Goal: Information Seeking & Learning: Learn about a topic

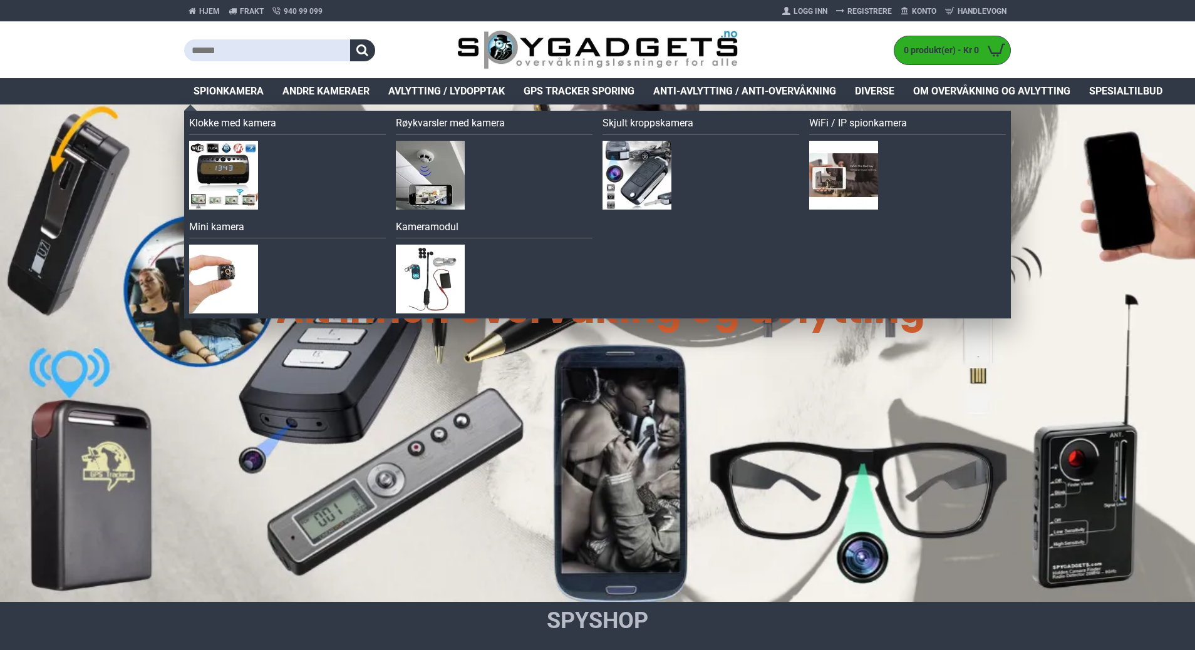
click at [238, 94] on span "Spionkamera" at bounding box center [228, 91] width 70 height 15
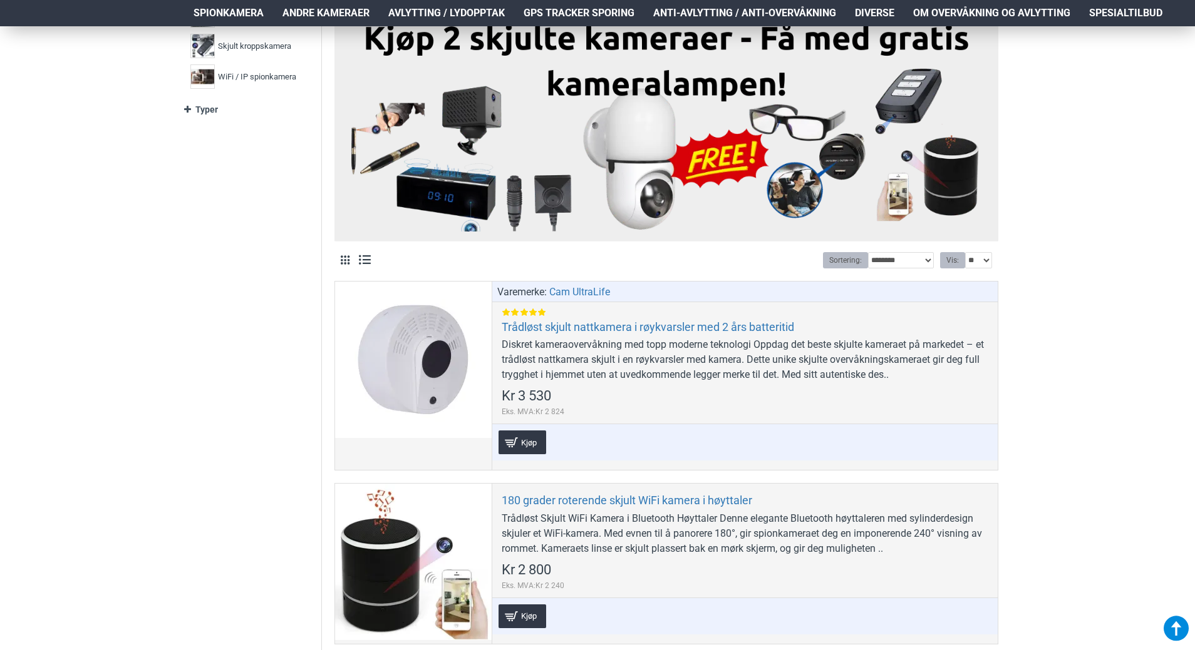
scroll to position [563, 0]
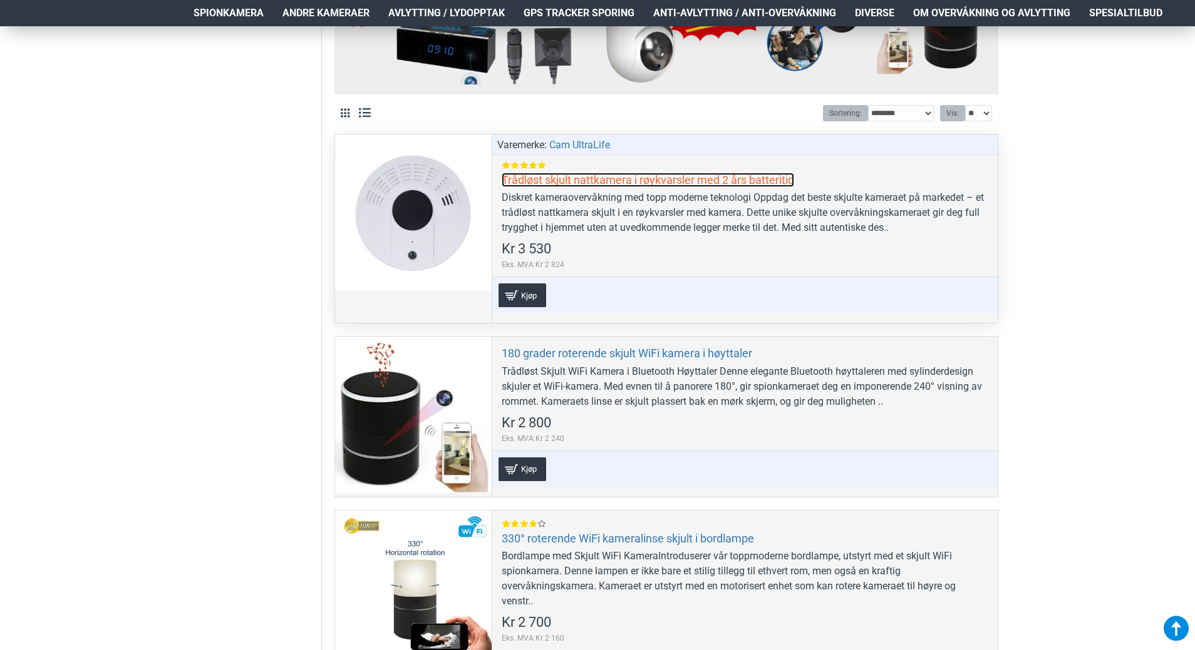
click at [563, 178] on link "Trådløst skjult nattkamera i røykvarsler med 2 års batteritid" at bounding box center [647, 180] width 292 height 14
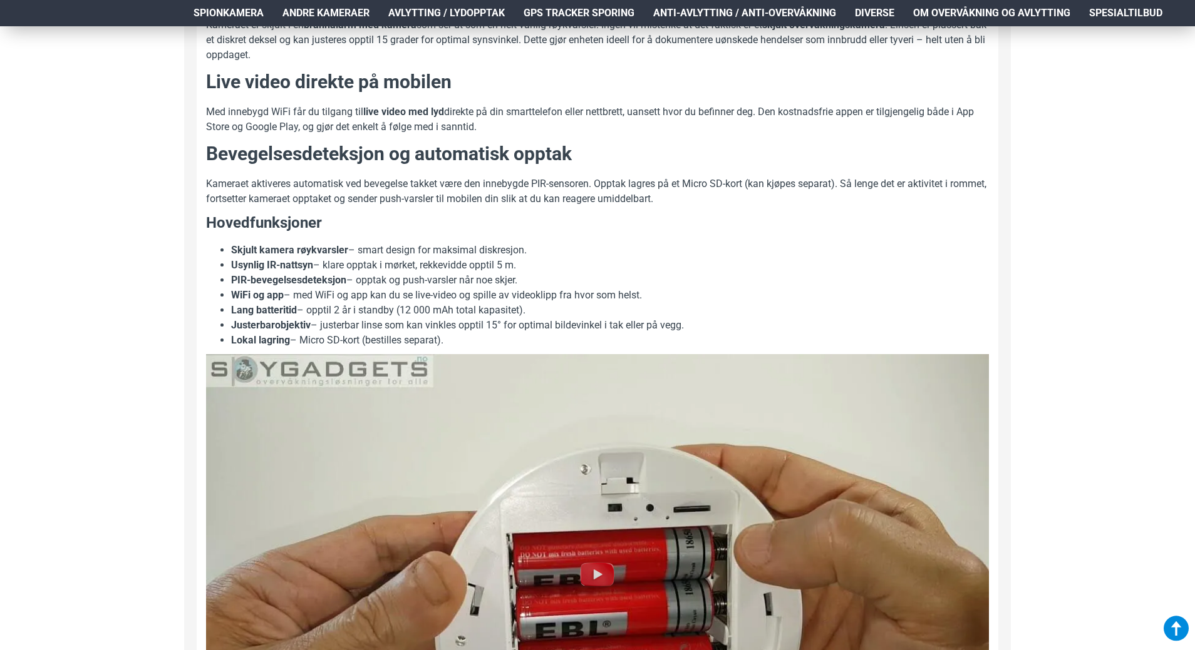
scroll to position [939, 0]
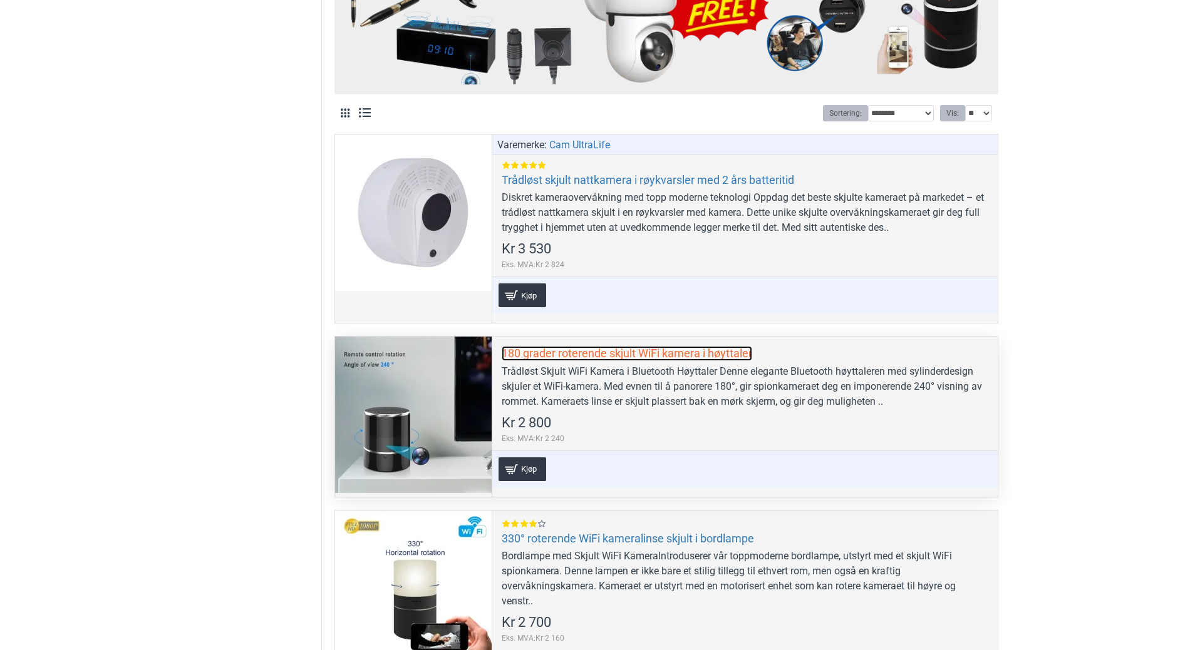
click at [530, 357] on link "180 grader roterende skjult WiFi kamera i høyttaler" at bounding box center [626, 353] width 250 height 14
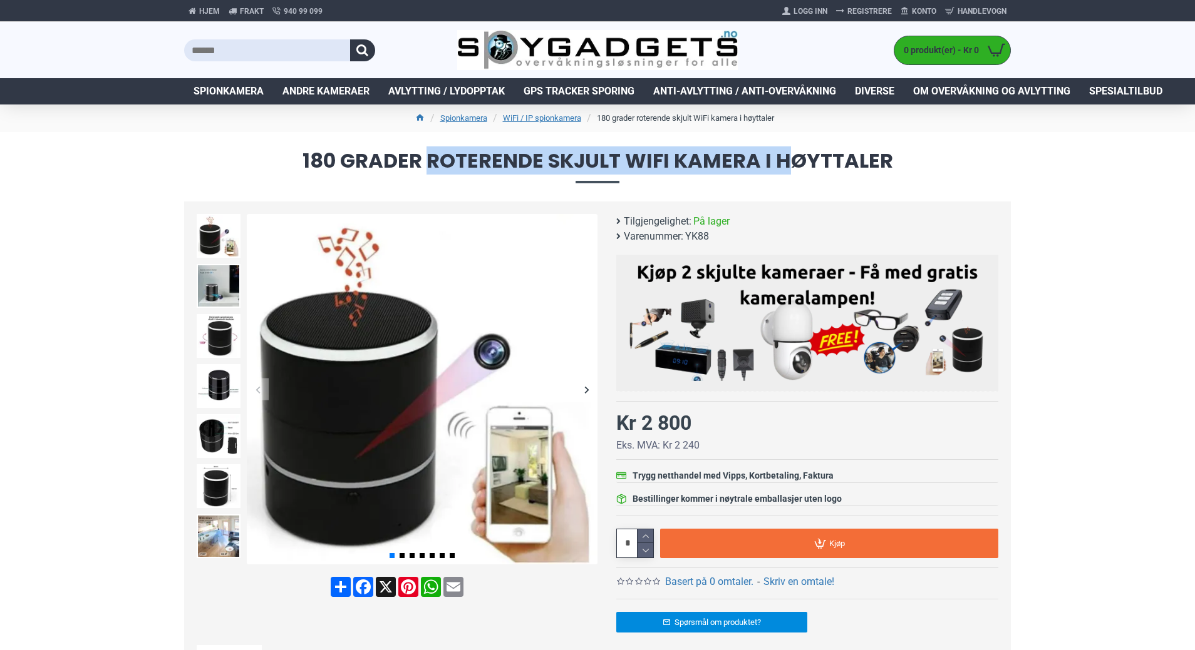
drag, startPoint x: 431, startPoint y: 159, endPoint x: 794, endPoint y: 162, distance: 363.1
click at [794, 162] on span "180 grader roterende skjult WiFi kamera i høyttaler" at bounding box center [597, 167] width 826 height 32
click at [443, 167] on span "180 grader roterende skjult WiFi kamera i høyttaler" at bounding box center [597, 167] width 826 height 32
drag, startPoint x: 430, startPoint y: 161, endPoint x: 904, endPoint y: 170, distance: 474.0
click at [904, 170] on span "180 grader roterende skjult WiFi kamera i høyttaler" at bounding box center [597, 167] width 826 height 32
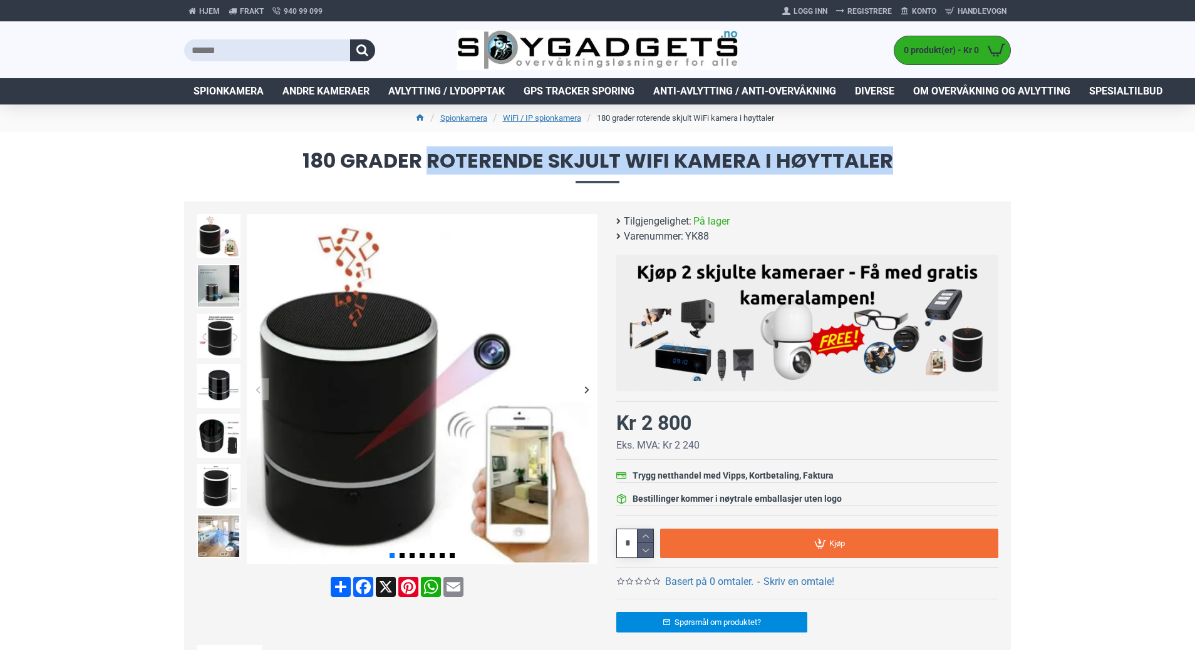
copy span "roterende skjult WiFi kamera i høyttaler"
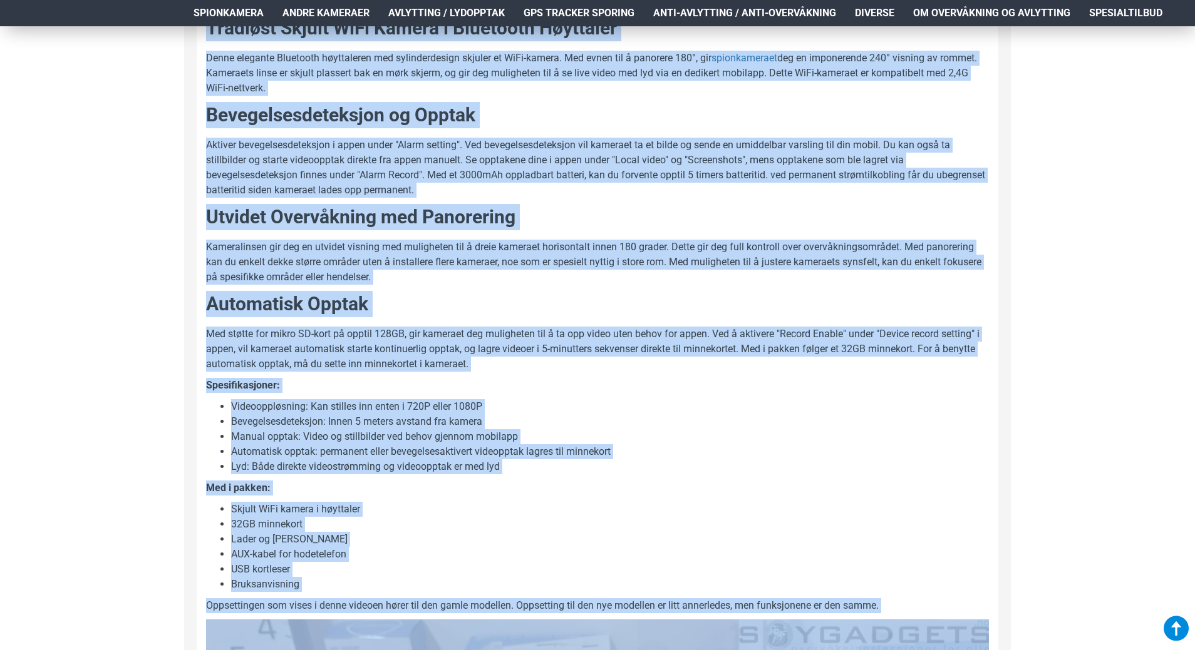
scroll to position [736, 0]
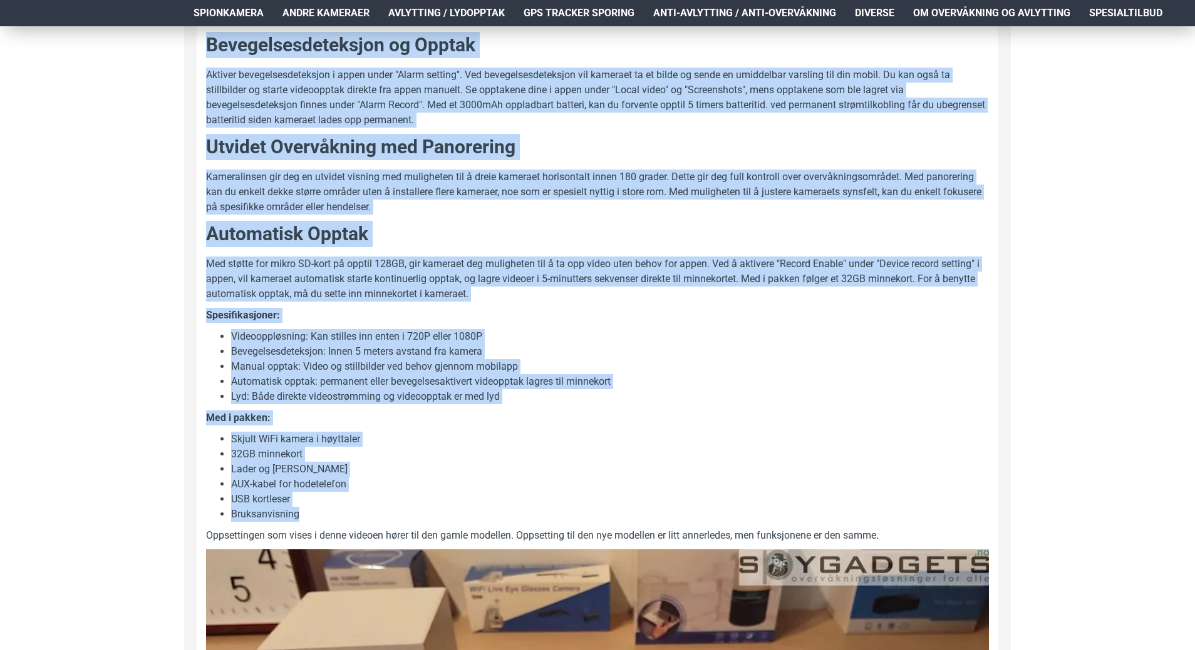
drag, startPoint x: 207, startPoint y: 193, endPoint x: 601, endPoint y: 511, distance: 506.6
click at [601, 511] on div "Trådløst Skjult WiFi Kamera i Bluetooth Høyttaler Denne elegante Bluetooth høyt…" at bounding box center [597, 467] width 783 height 1045
copy div "Loremips Dolors AmEt Consec a Elitseddo Eiusmodte Incid utlabore Etdolorem aliq…"
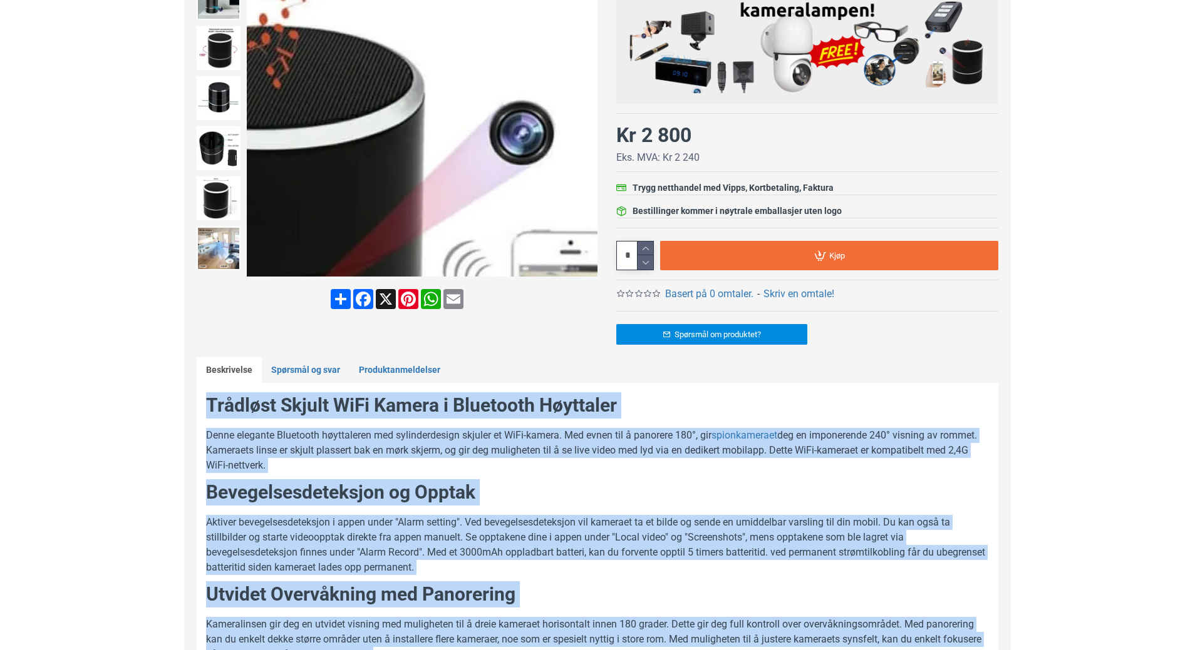
scroll to position [110, 0]
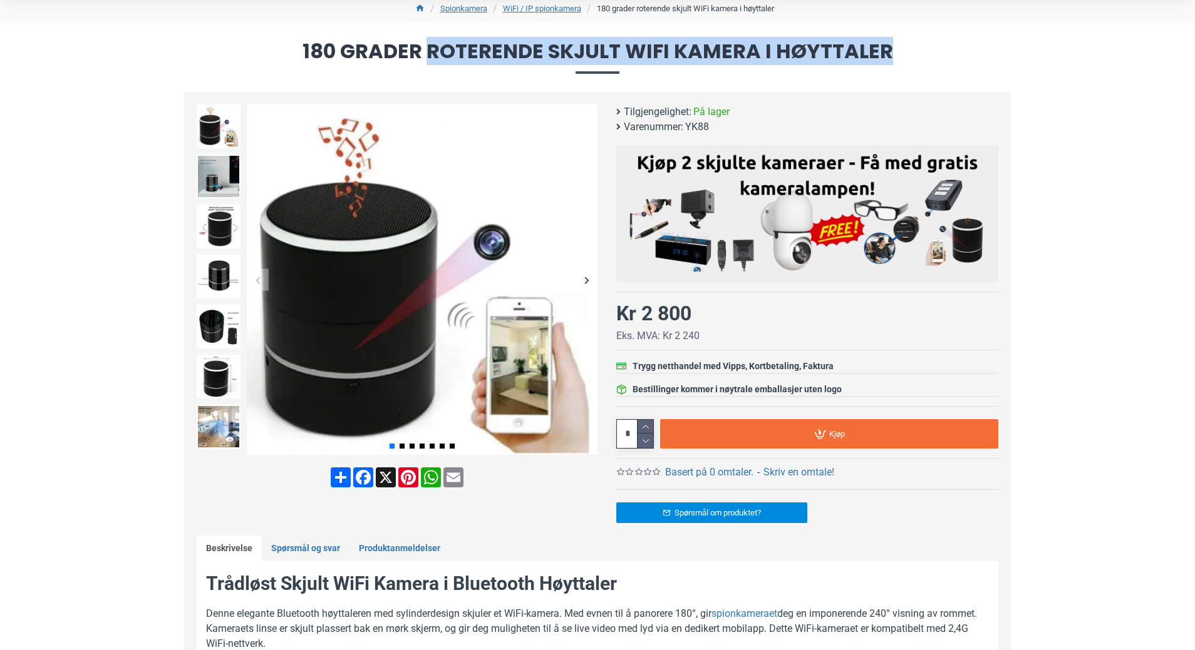
drag, startPoint x: 428, startPoint y: 49, endPoint x: 885, endPoint y: 49, distance: 456.4
click at [885, 49] on span "180 grader roterende skjult WiFi kamera i høyttaler" at bounding box center [597, 57] width 826 height 32
copy span "roterende skjult WiFi kamera i høyttaler"
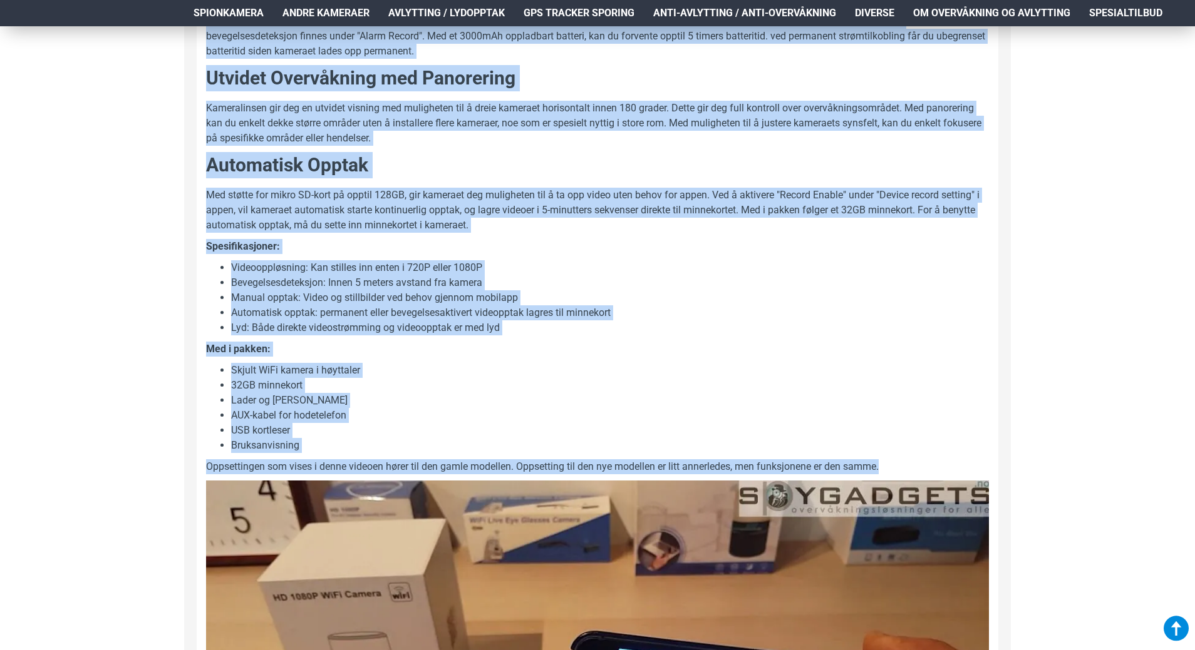
scroll to position [942, 0]
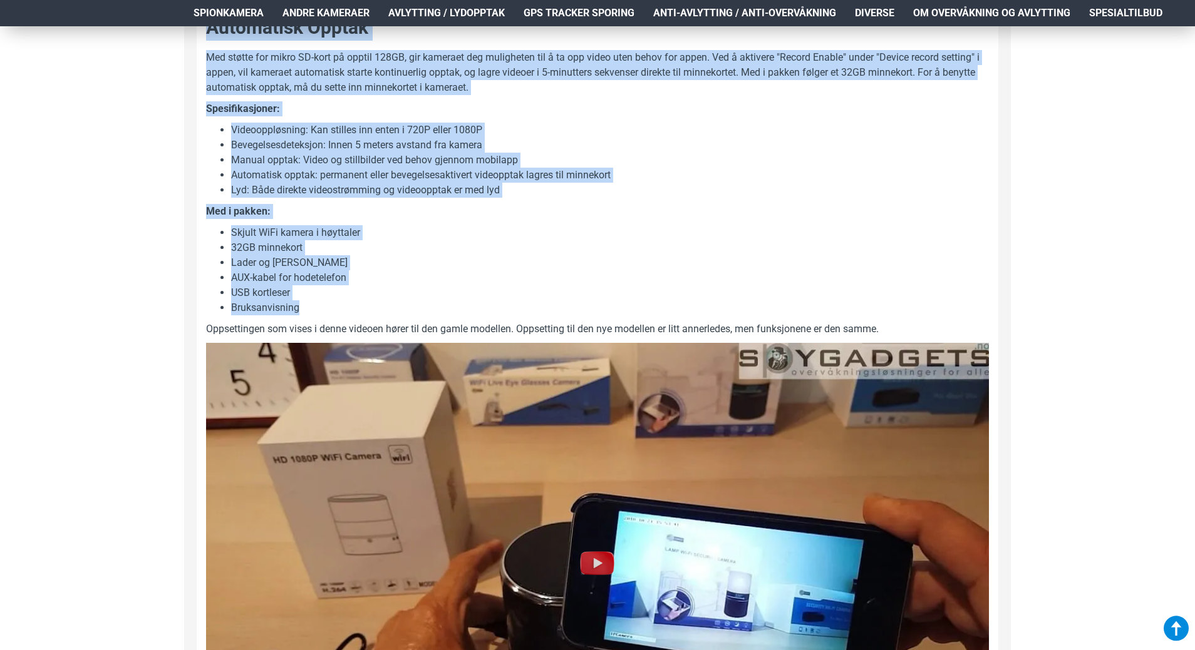
drag, startPoint x: 209, startPoint y: 329, endPoint x: 386, endPoint y: 307, distance: 178.4
click at [386, 307] on div "Trådløst Skjult WiFi Kamera i Bluetooth Høyttaler Denne elegante Bluetooth høyt…" at bounding box center [597, 260] width 783 height 1045
copy div "Loremips Dolors AmEt Consec a Elitseddo Eiusmodte Incid utlabore Etdolorem aliq…"
